Goal: Information Seeking & Learning: Learn about a topic

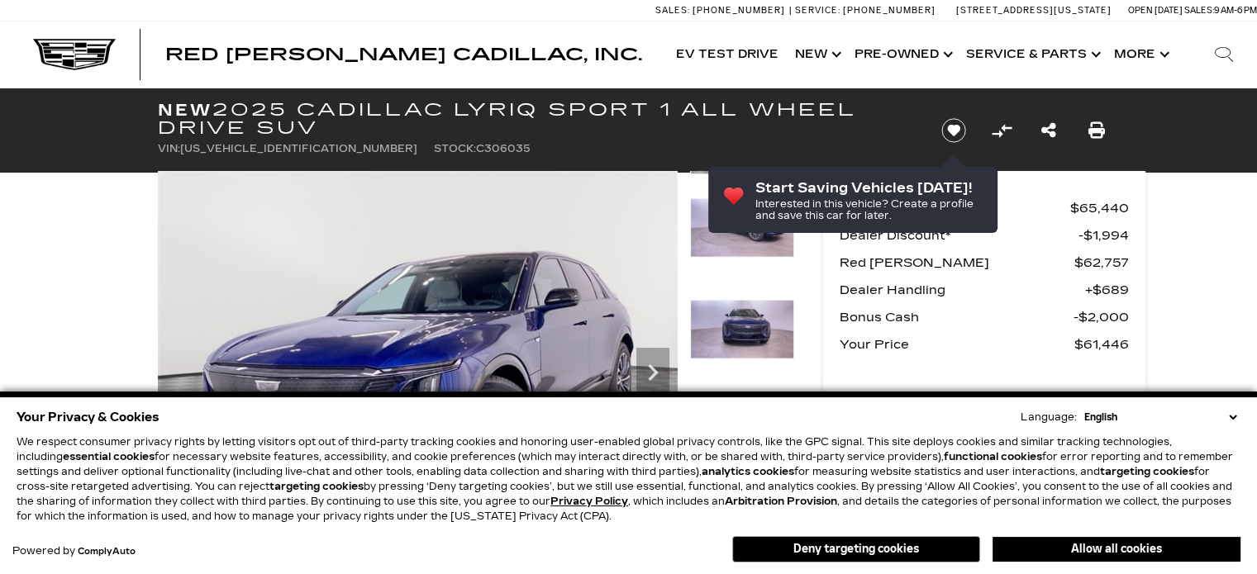
click at [792, 341] on img at bounding box center [742, 329] width 104 height 60
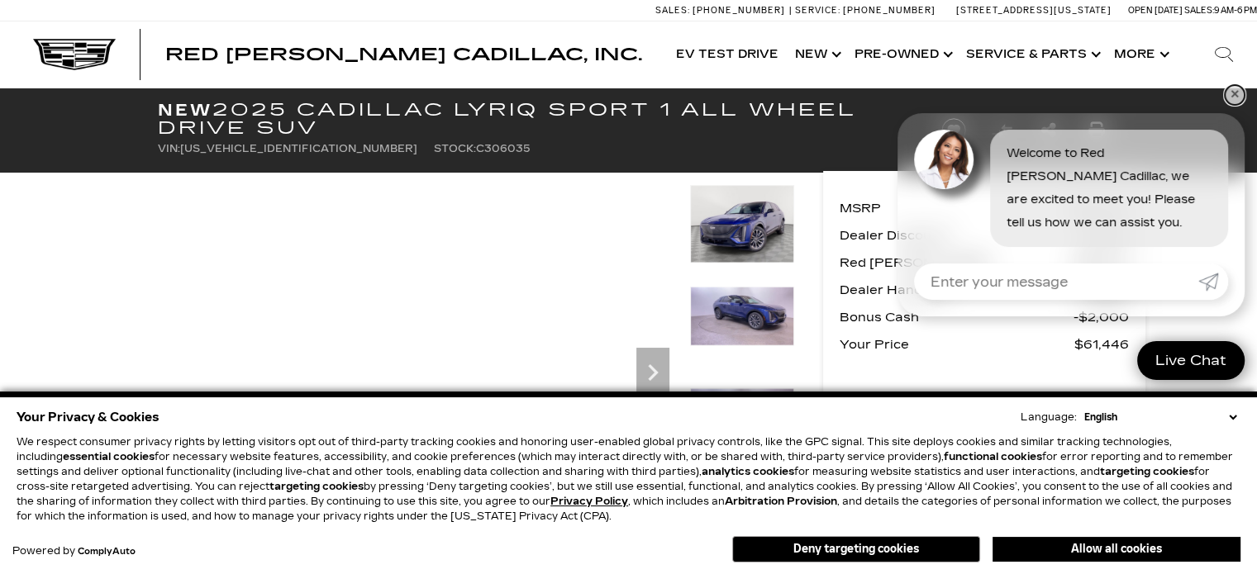
click at [1234, 96] on link "✕" at bounding box center [1235, 95] width 20 height 20
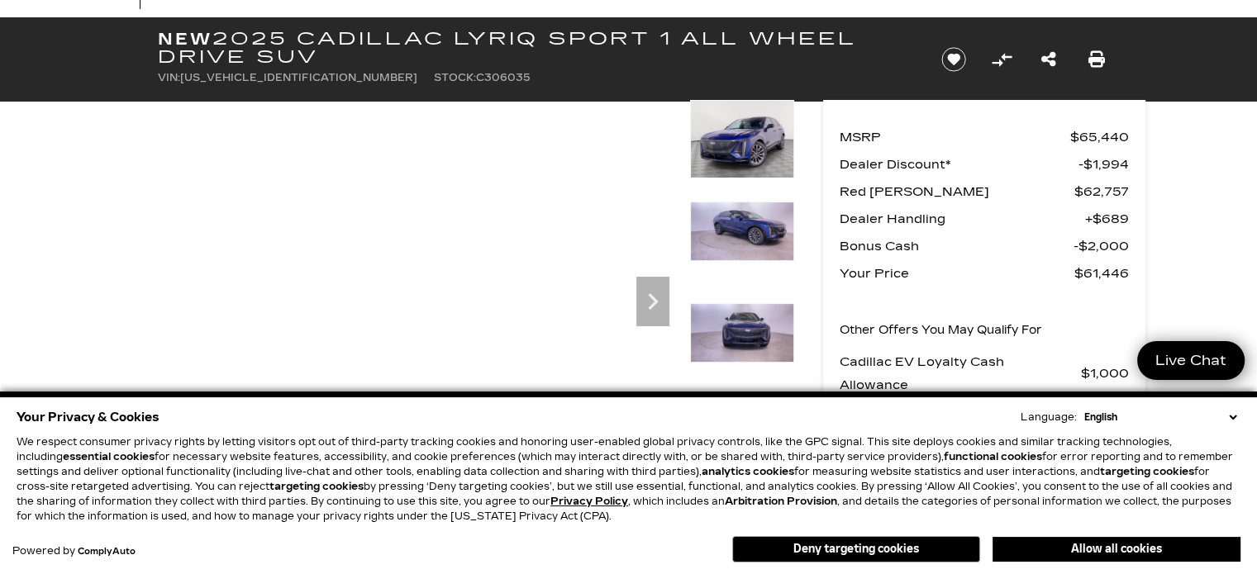
scroll to position [73, 0]
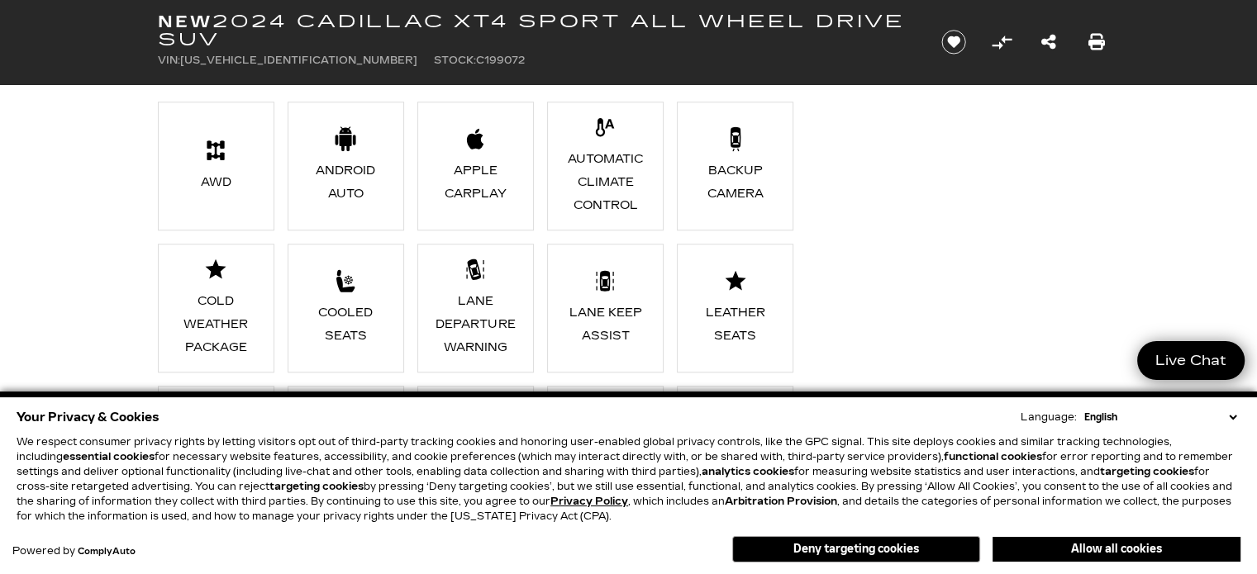
scroll to position [1242, 0]
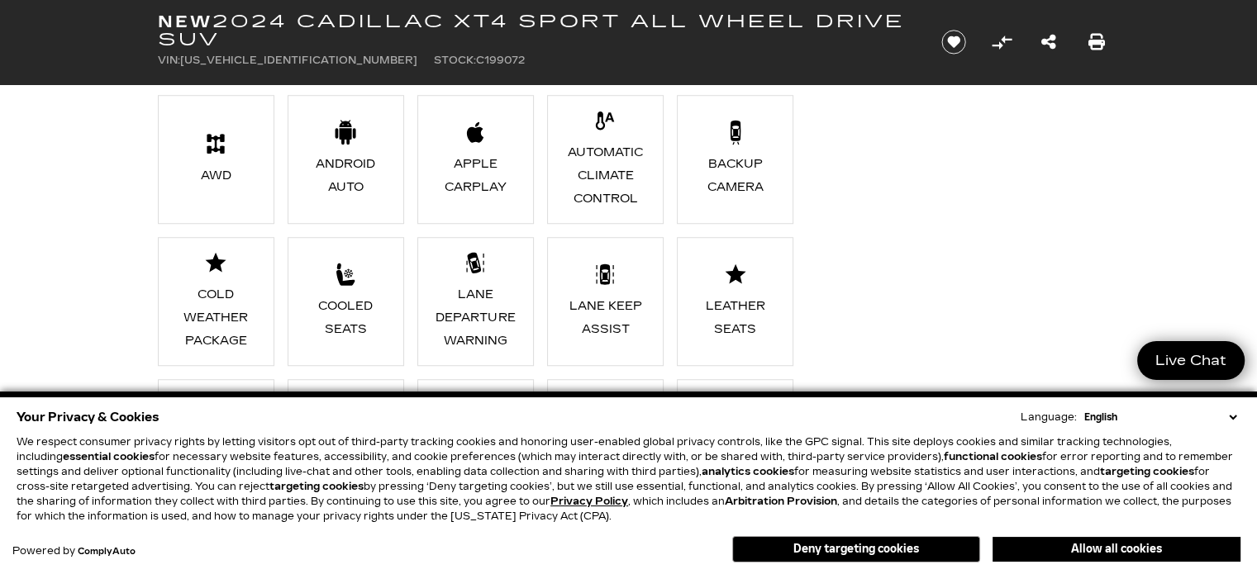
click at [470, 141] on icon at bounding box center [475, 132] width 25 height 25
click at [479, 182] on div "Apple CarPlay" at bounding box center [476, 176] width 90 height 46
click at [478, 140] on icon at bounding box center [475, 132] width 17 height 21
click at [474, 138] on icon at bounding box center [475, 132] width 17 height 21
click at [479, 131] on icon at bounding box center [475, 132] width 17 height 21
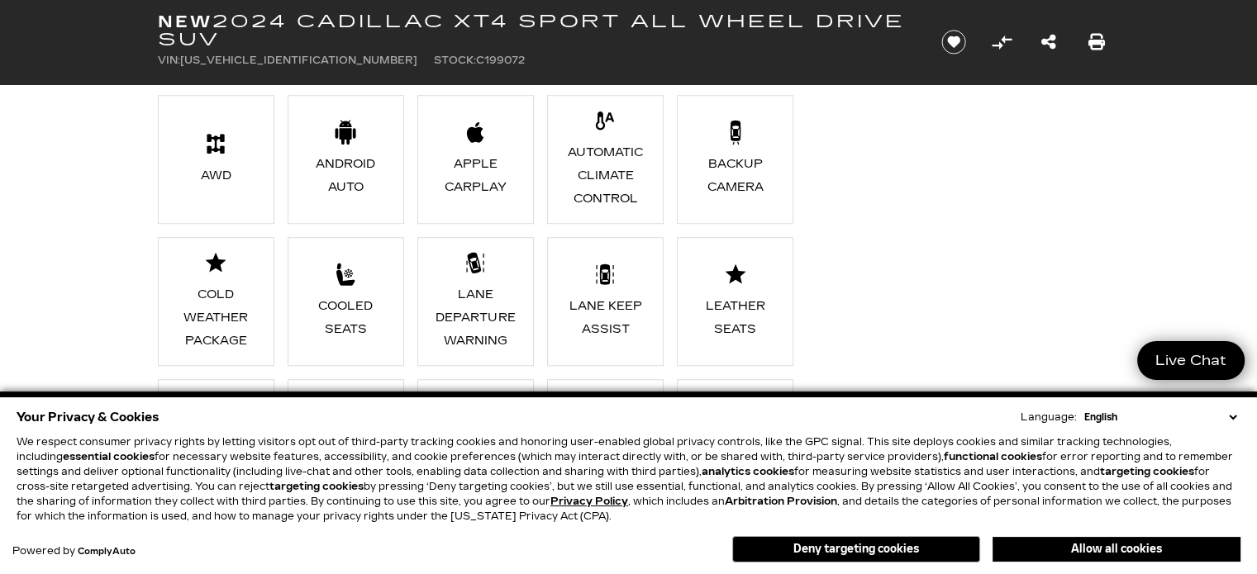
click at [479, 121] on icon at bounding box center [475, 132] width 25 height 25
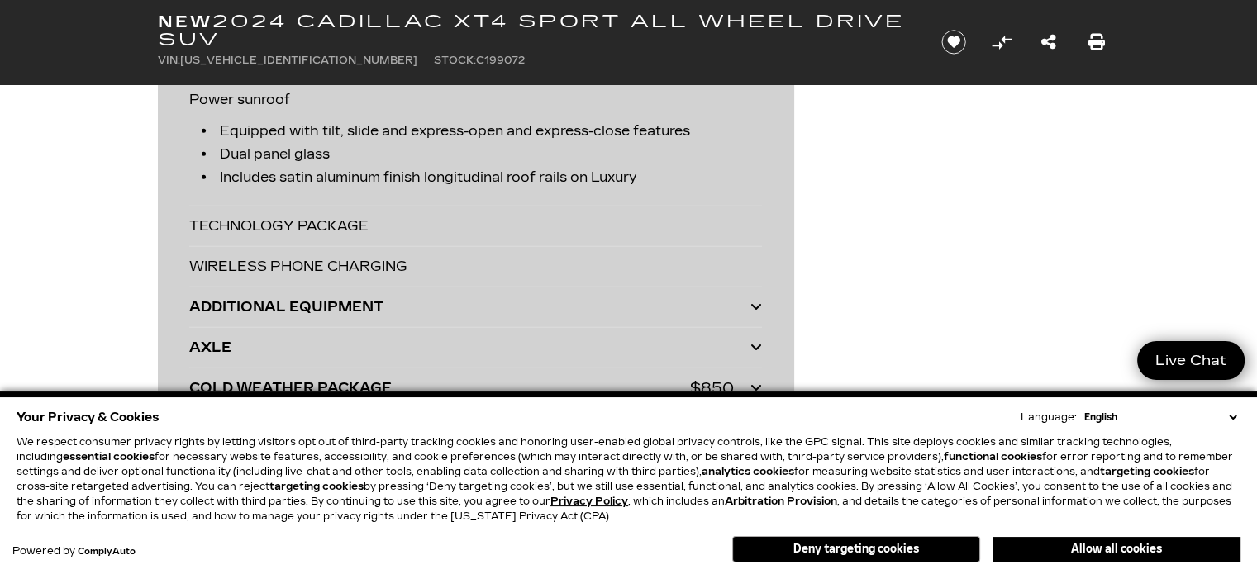
scroll to position [4315, 0]
click at [264, 222] on div "TECHNOLOGY PACKAGE" at bounding box center [475, 230] width 573 height 41
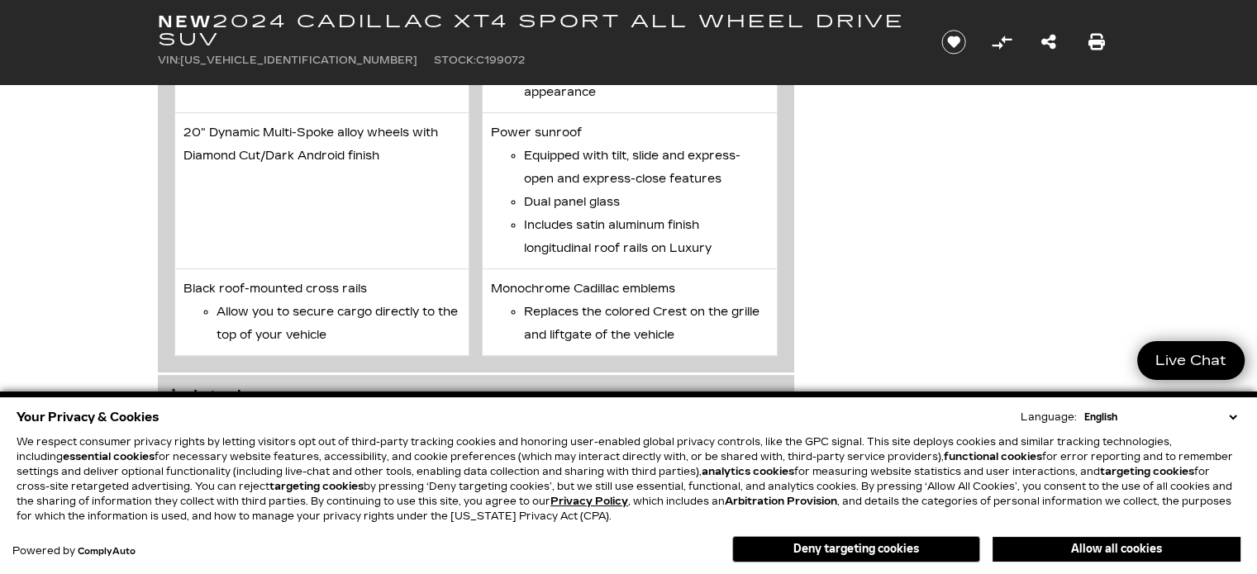
scroll to position [6663, 0]
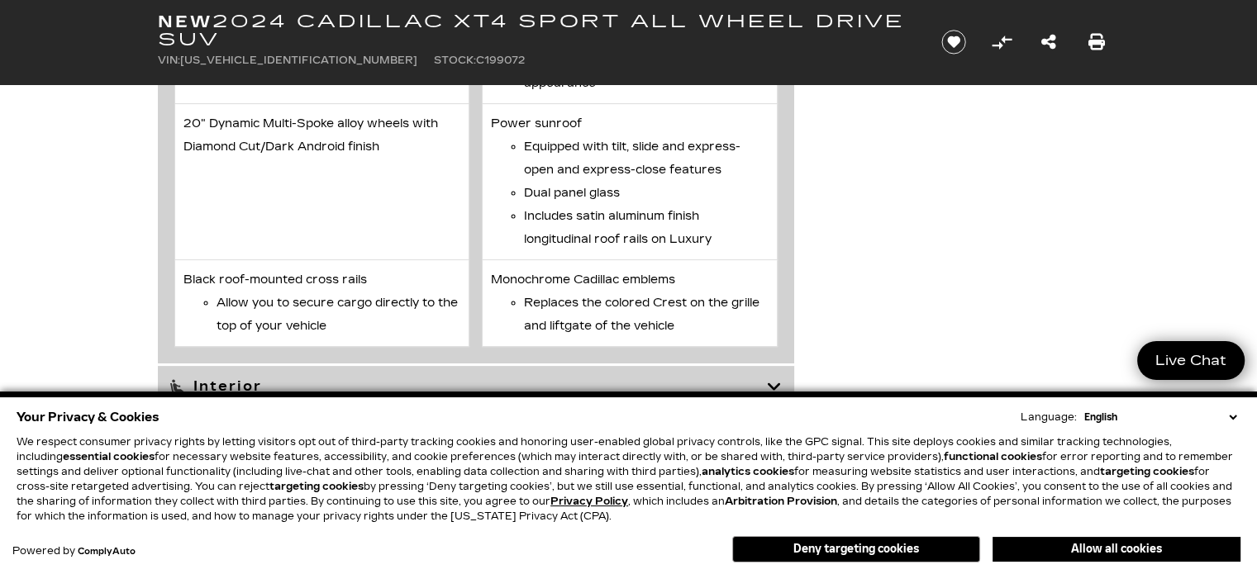
click at [269, 189] on li "20" Dynamic Multi-Spoke alloy wheels with Diamond Cut/Dark Android finish" at bounding box center [322, 182] width 296 height 156
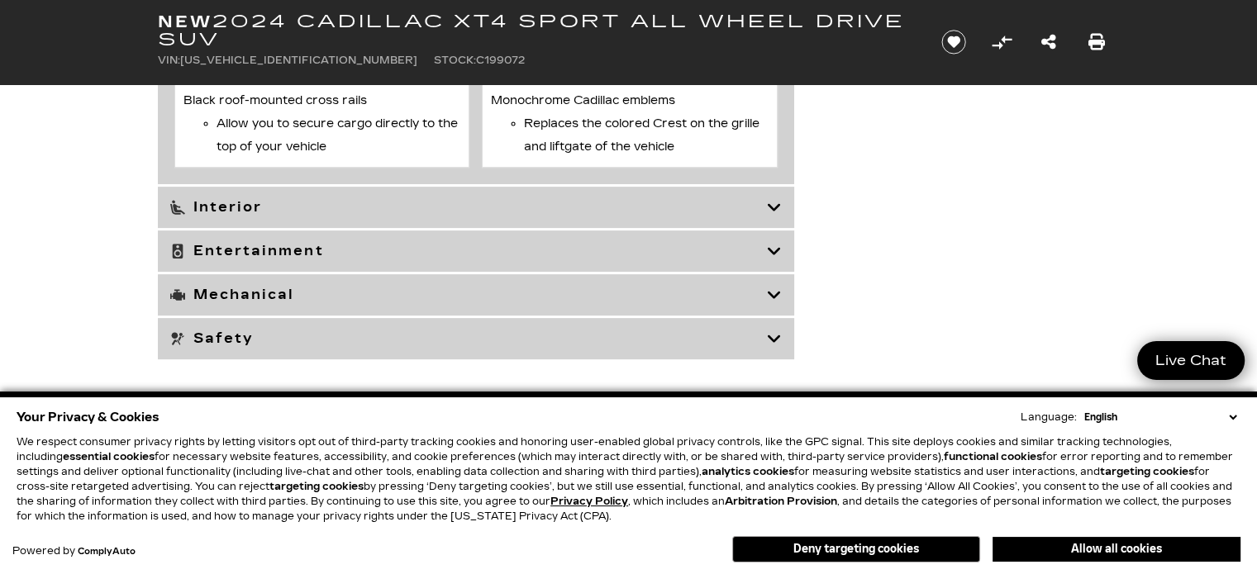
scroll to position [6850, 0]
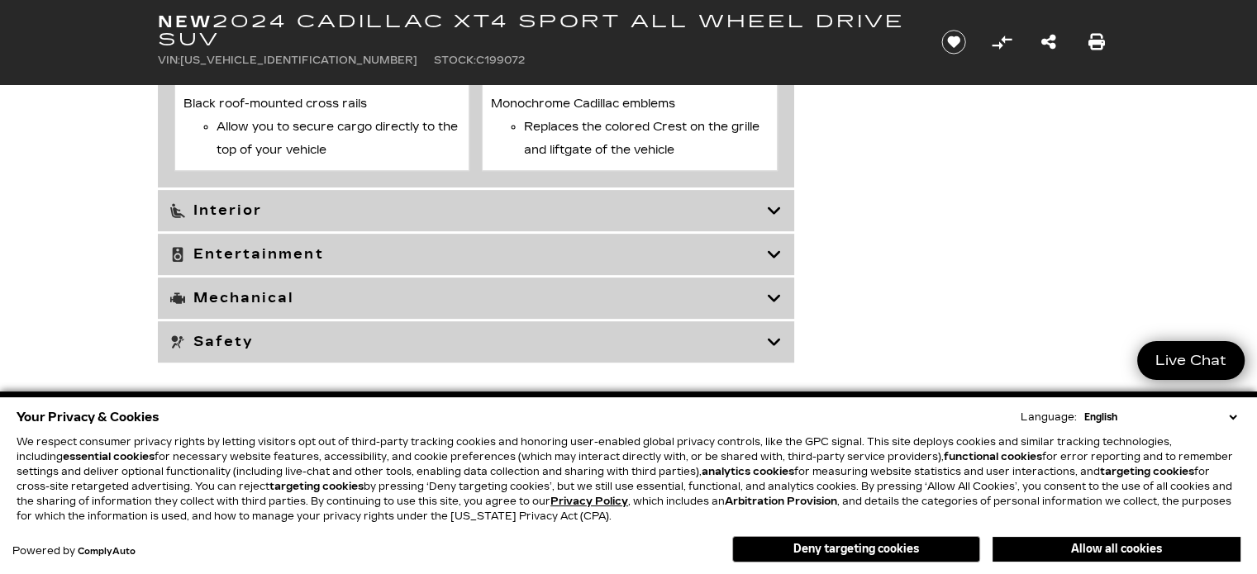
click at [780, 219] on icon at bounding box center [774, 211] width 15 height 17
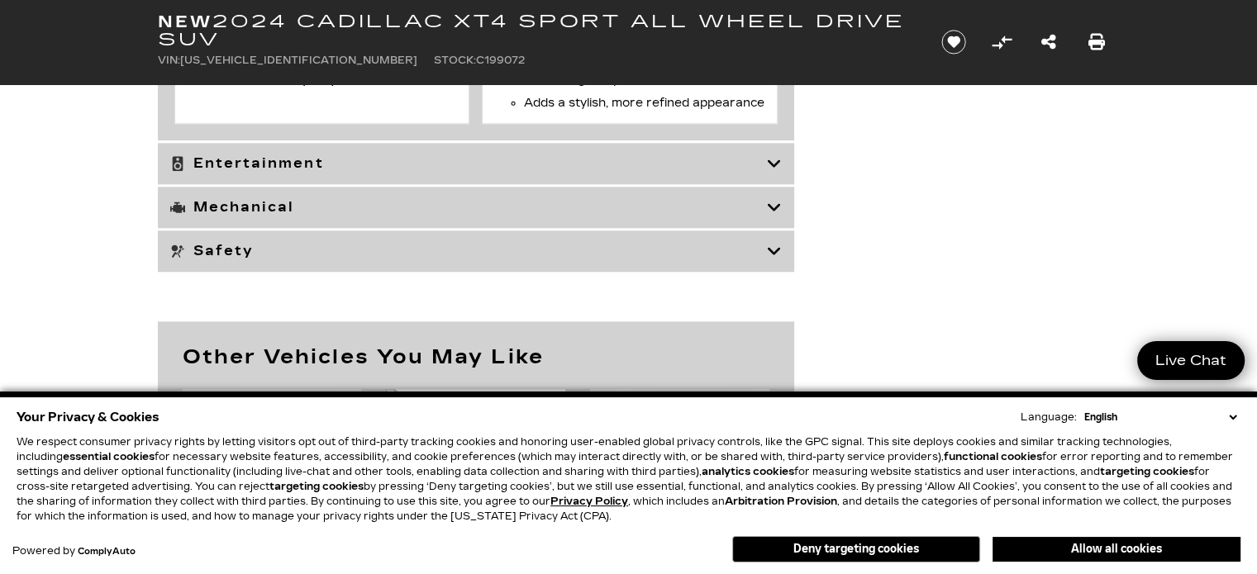
scroll to position [7955, 0]
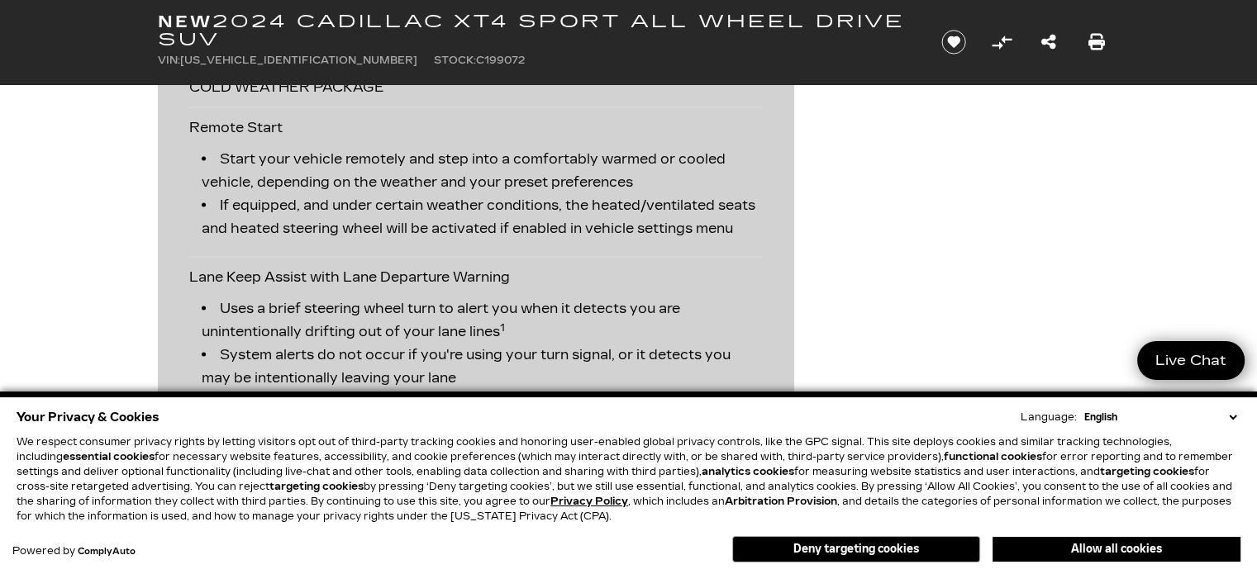
scroll to position [3201, 0]
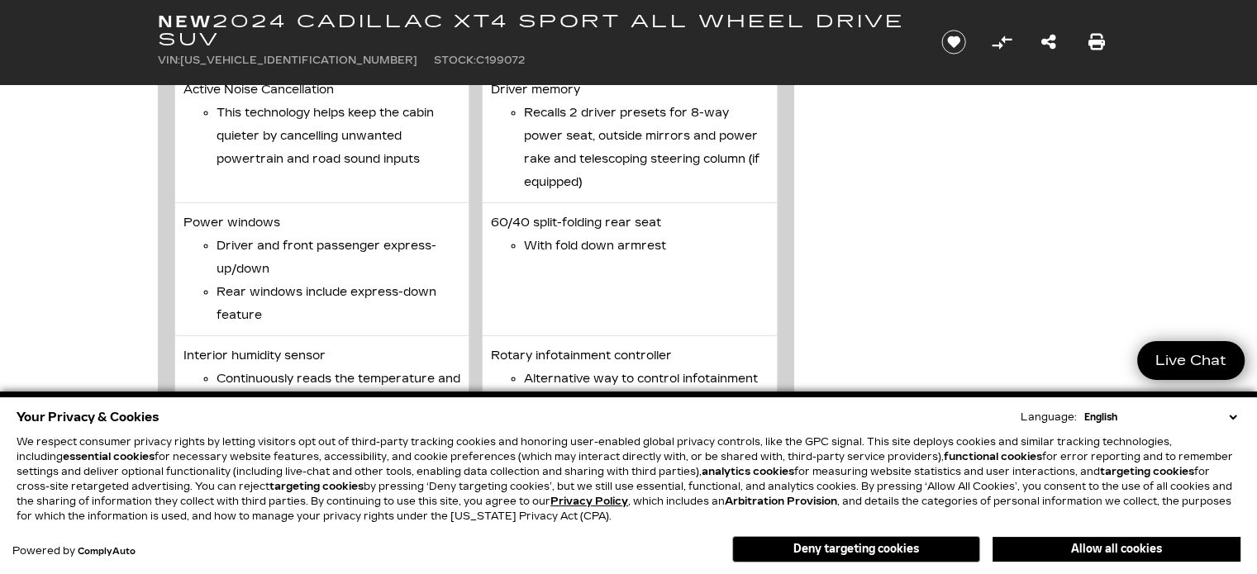
scroll to position [5422, 0]
click at [1061, 413] on div "Language:" at bounding box center [1049, 417] width 56 height 10
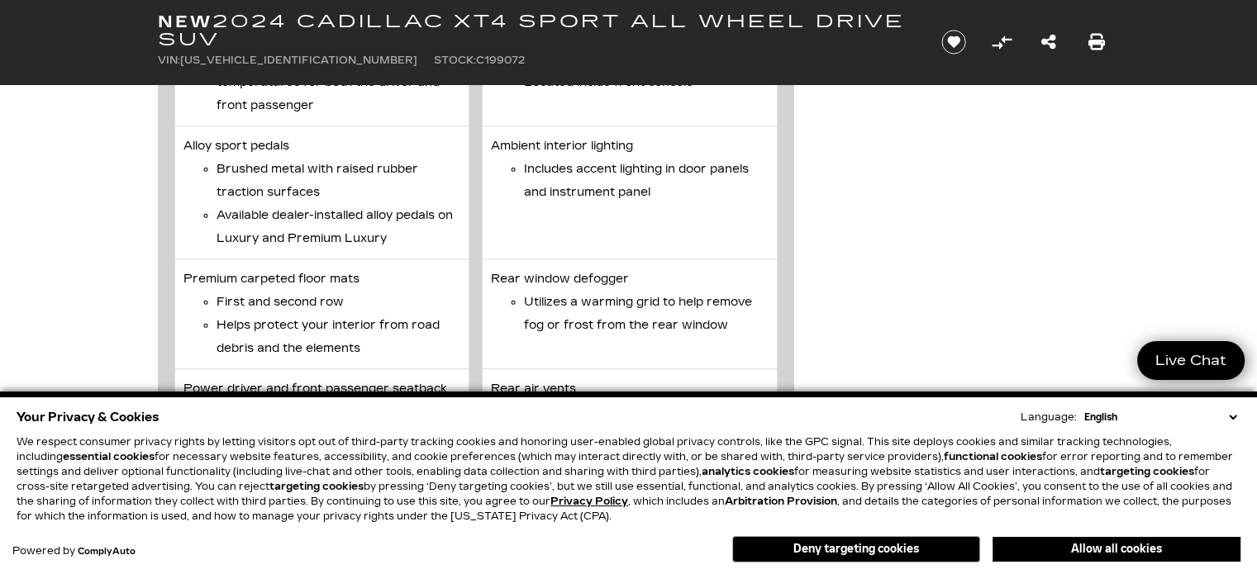
scroll to position [7046, 0]
